Goal: Find specific page/section: Find specific page/section

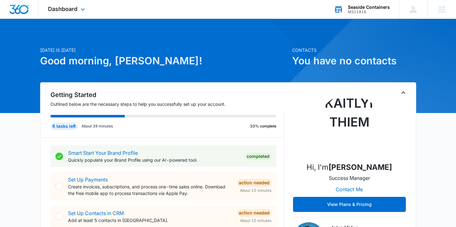
click at [364, 13] on div "M311816" at bounding box center [369, 12] width 42 height 4
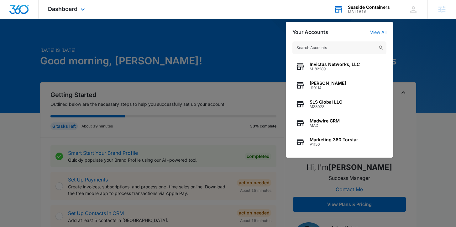
click at [343, 50] on input "text" at bounding box center [340, 47] width 94 height 13
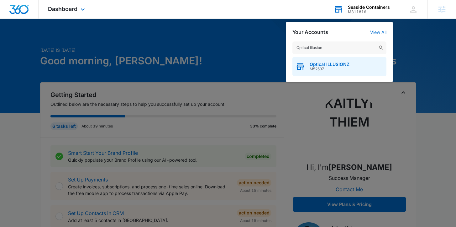
type input "Optical Illusion"
click at [315, 68] on span "M52537" at bounding box center [330, 69] width 40 height 4
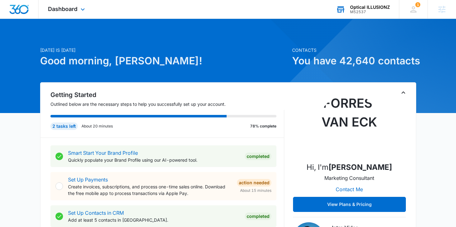
click at [356, 7] on div "Optical ILLUSIONZ" at bounding box center [370, 7] width 40 height 5
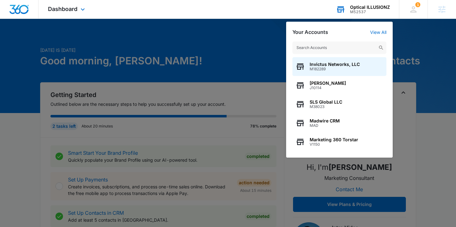
click at [332, 49] on input "text" at bounding box center [340, 47] width 94 height 13
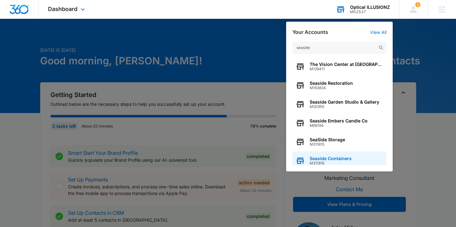
type input "seaside"
click at [334, 156] on span "Seaside Containers" at bounding box center [331, 158] width 42 height 5
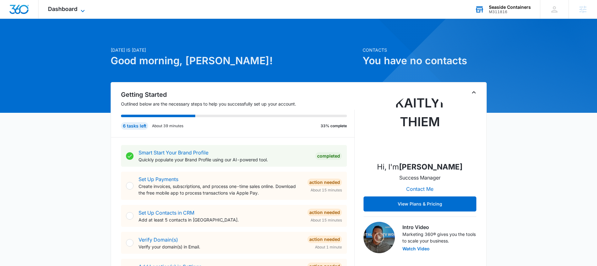
click at [68, 12] on span "Dashboard" at bounding box center [62, 9] width 29 height 7
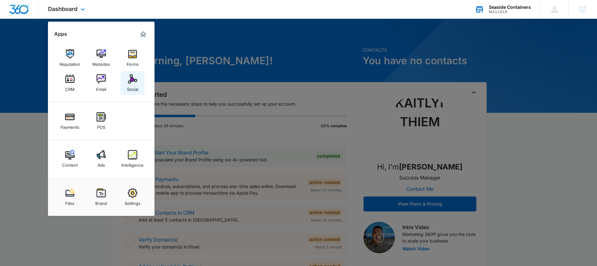
click at [135, 89] on div "Social" at bounding box center [132, 88] width 11 height 8
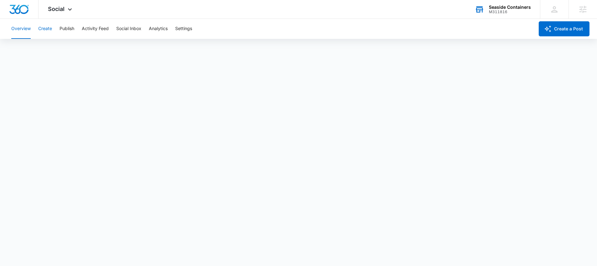
click at [45, 32] on button "Create" at bounding box center [45, 29] width 14 height 20
click at [186, 33] on button "Settings" at bounding box center [183, 29] width 17 height 20
click at [67, 28] on button "Publish" at bounding box center [67, 29] width 15 height 20
click at [65, 13] on div "Social Apps Reputation Websites Forms CRM Email Social Payments POS Content Ads…" at bounding box center [61, 9] width 45 height 18
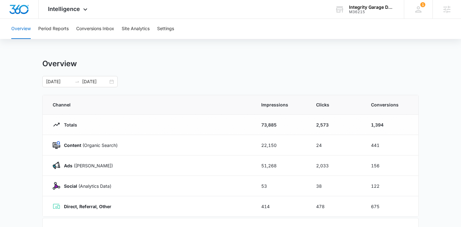
click at [222, 68] on div "Overview" at bounding box center [230, 63] width 376 height 9
